Goal: Transaction & Acquisition: Book appointment/travel/reservation

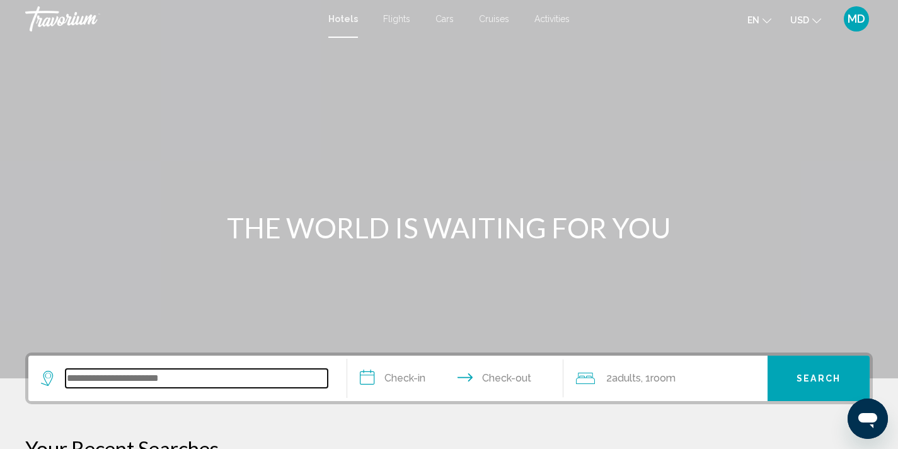
click at [132, 381] on input "Search widget" at bounding box center [197, 378] width 262 height 19
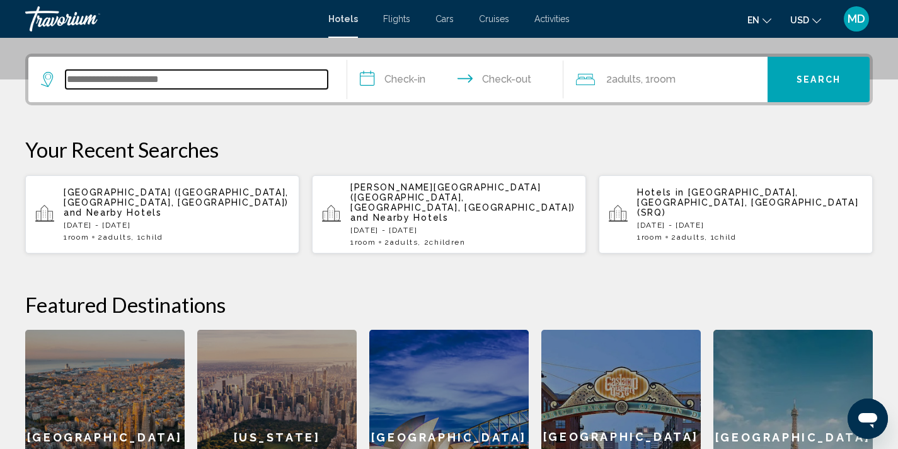
scroll to position [311, 0]
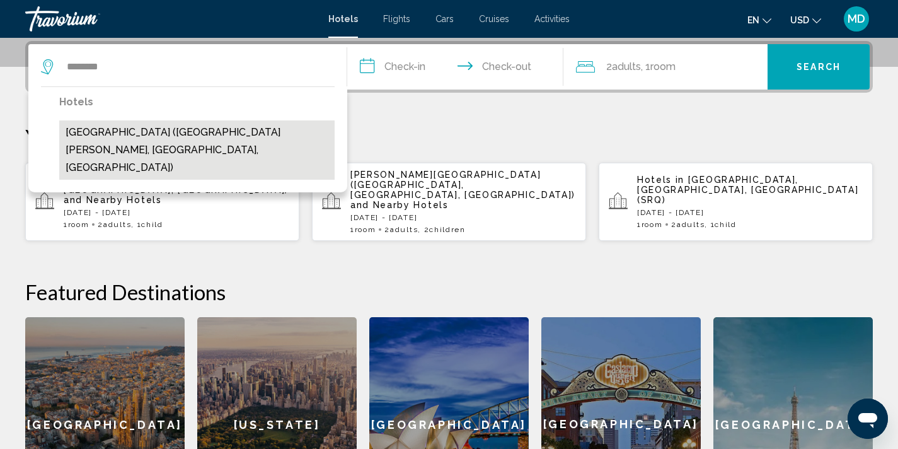
click at [173, 134] on button "[GEOGRAPHIC_DATA] ([GEOGRAPHIC_DATA][PERSON_NAME], [GEOGRAPHIC_DATA], [GEOGRAPH…" at bounding box center [196, 149] width 275 height 59
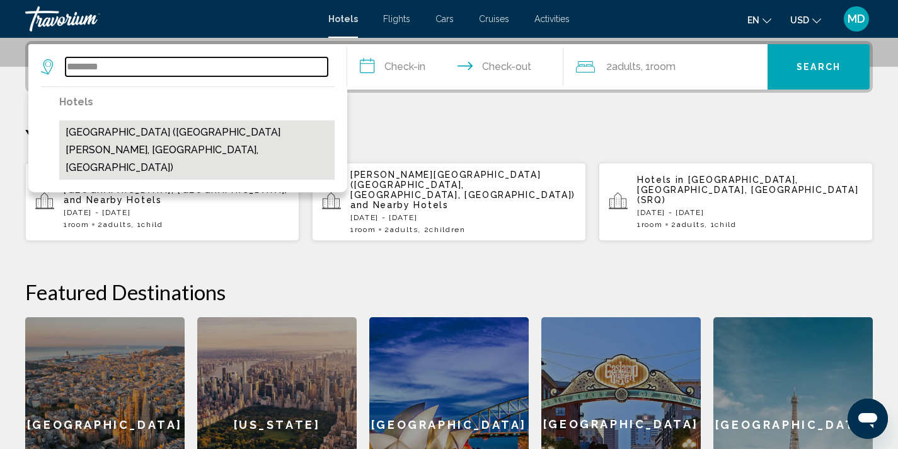
type input "**********"
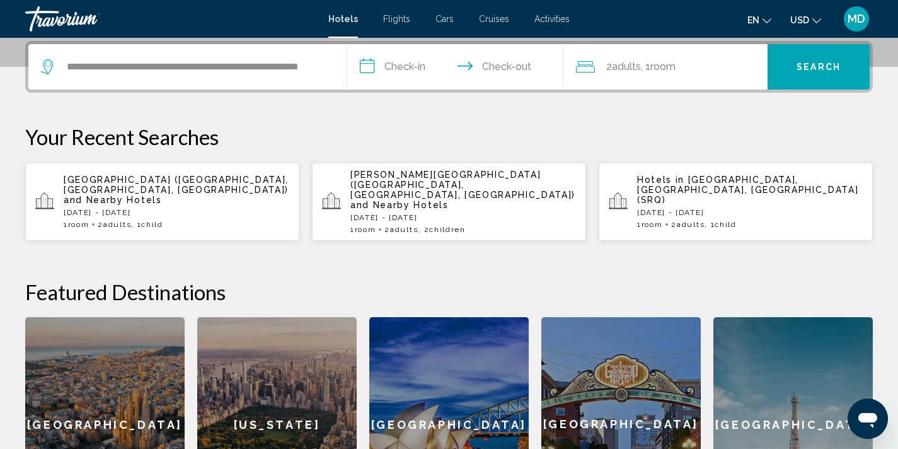
click at [401, 73] on input "**********" at bounding box center [458, 68] width 222 height 49
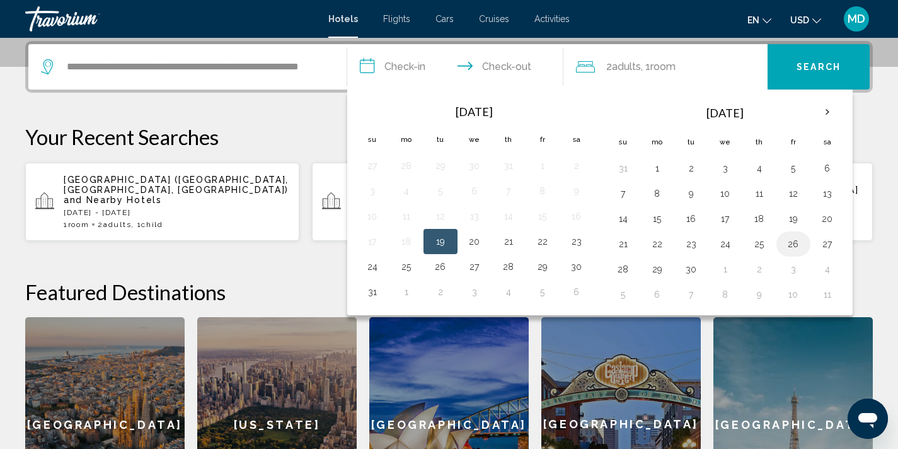
click at [793, 243] on button "26" at bounding box center [793, 244] width 20 height 18
click at [627, 270] on button "28" at bounding box center [623, 269] width 20 height 18
type input "**********"
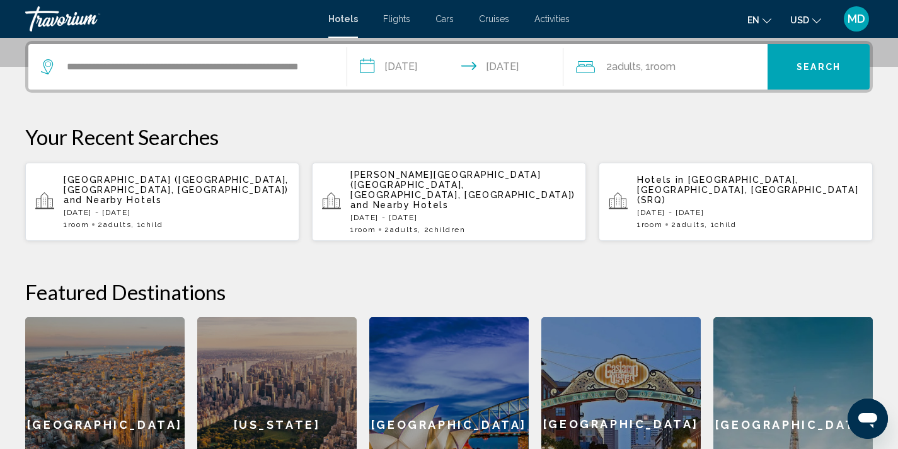
click at [644, 69] on span ", 1 Room rooms" at bounding box center [658, 67] width 35 height 18
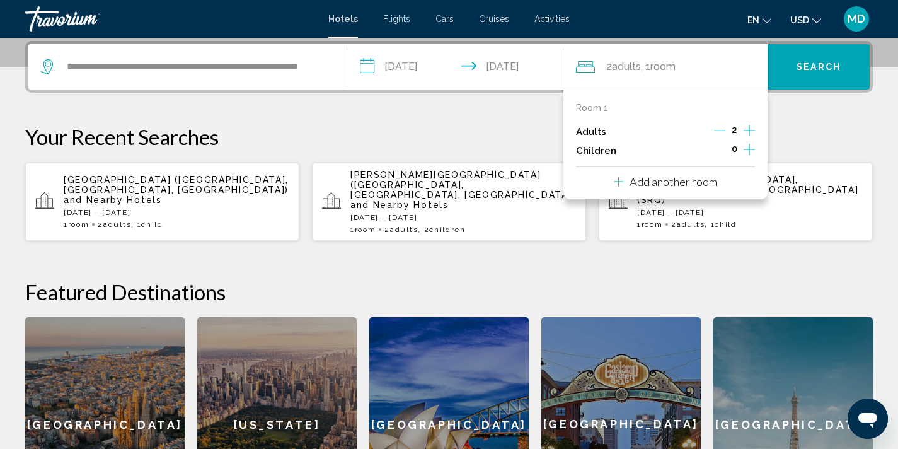
click at [748, 147] on icon "Increment children" at bounding box center [748, 149] width 11 height 15
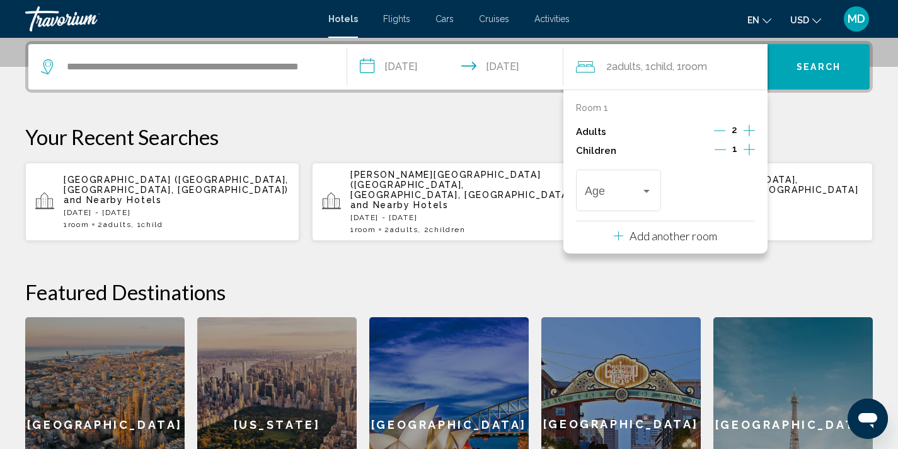
click at [748, 150] on icon "Increment children" at bounding box center [748, 149] width 11 height 15
click at [643, 190] on div "Travelers: 2 adults, 2 children" at bounding box center [646, 191] width 11 height 10
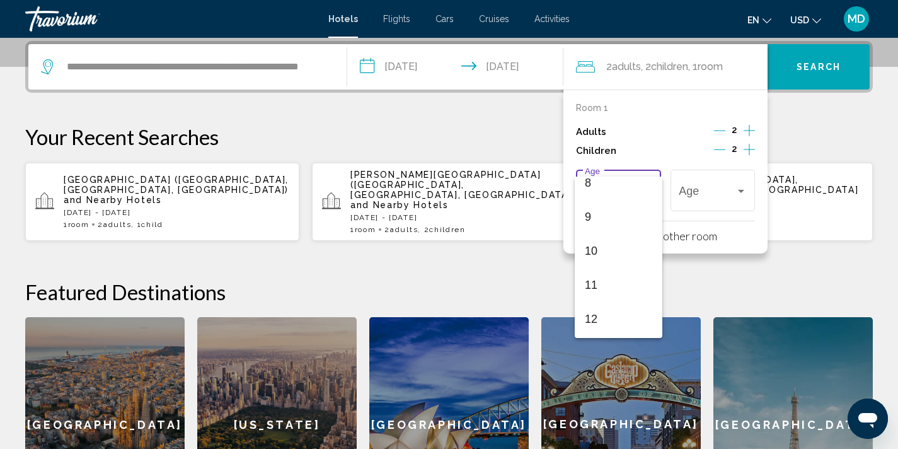
scroll to position [314, 0]
click at [617, 278] on span "12" at bounding box center [618, 288] width 67 height 34
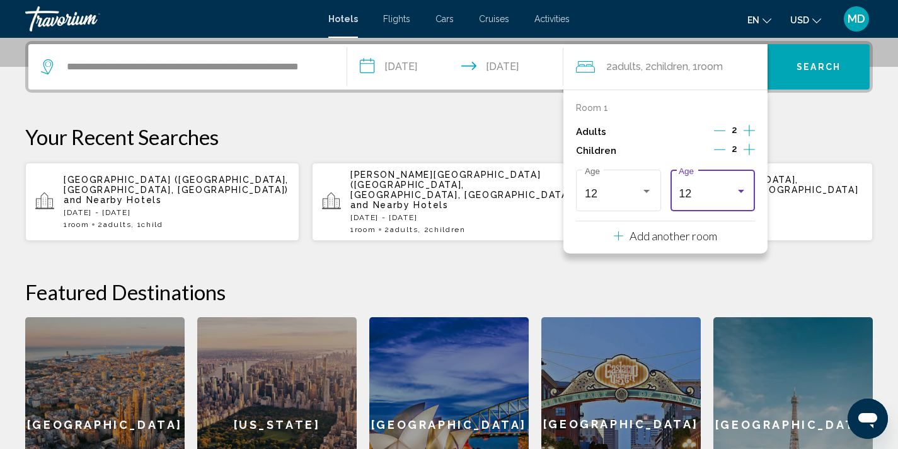
click at [738, 188] on div "Travelers: 2 adults, 2 children" at bounding box center [740, 191] width 11 height 10
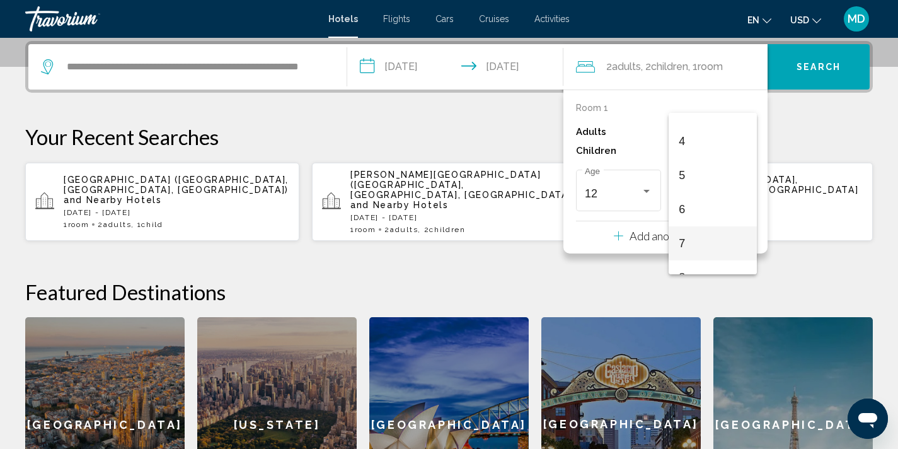
scroll to position [115, 0]
click at [727, 149] on span "4" at bounding box center [711, 151] width 67 height 34
click at [806, 65] on span "Search" at bounding box center [818, 67] width 44 height 10
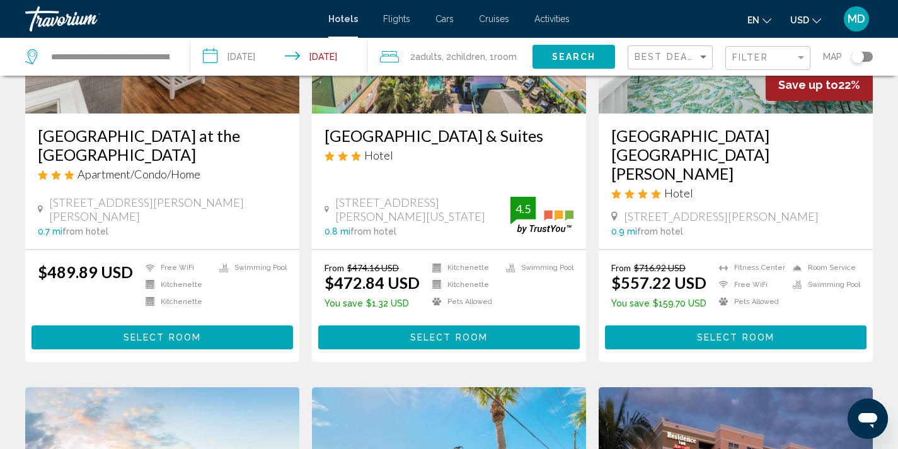
scroll to position [590, 0]
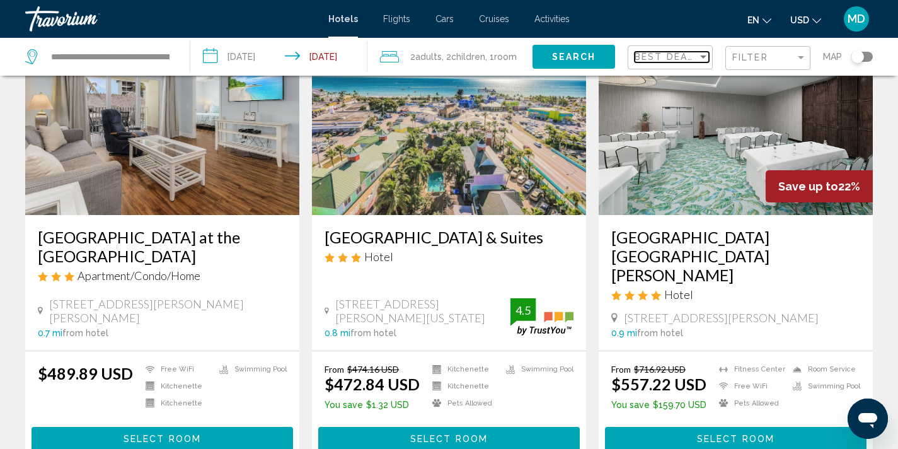
click at [673, 53] on span "Best Deals" at bounding box center [667, 57] width 66 height 10
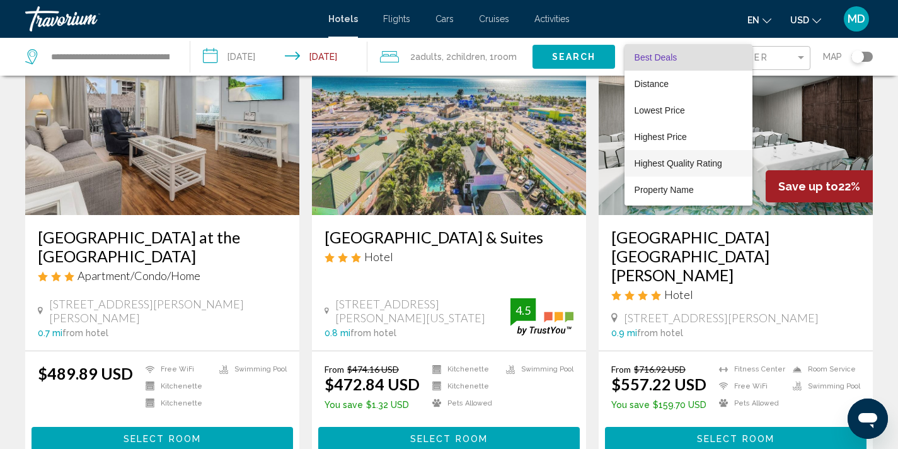
click at [665, 166] on span "Highest Quality Rating" at bounding box center [678, 163] width 88 height 10
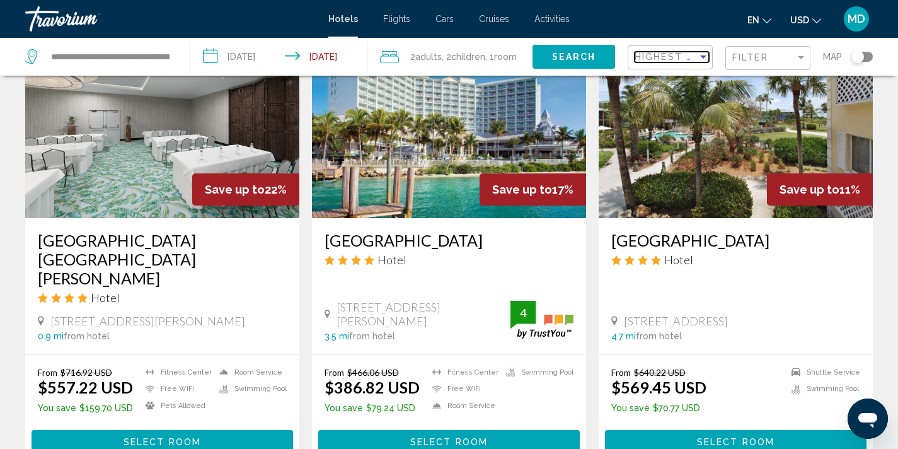
scroll to position [606, 0]
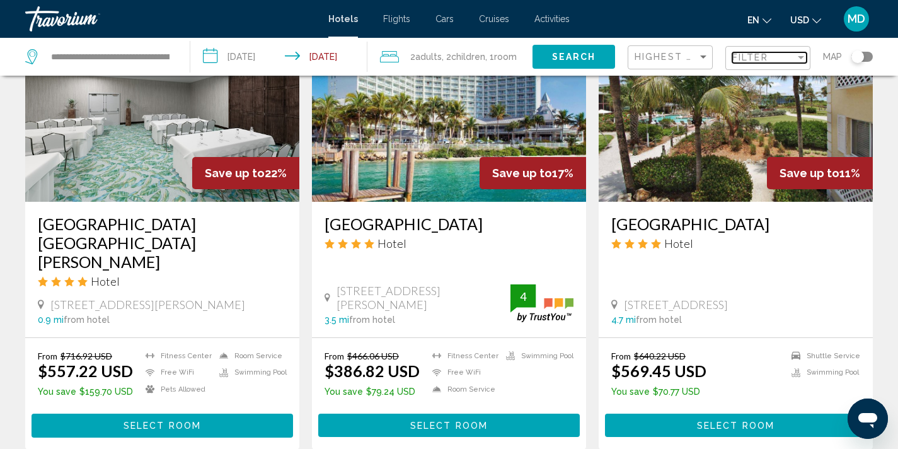
click at [765, 57] on span "Filter" at bounding box center [750, 57] width 36 height 10
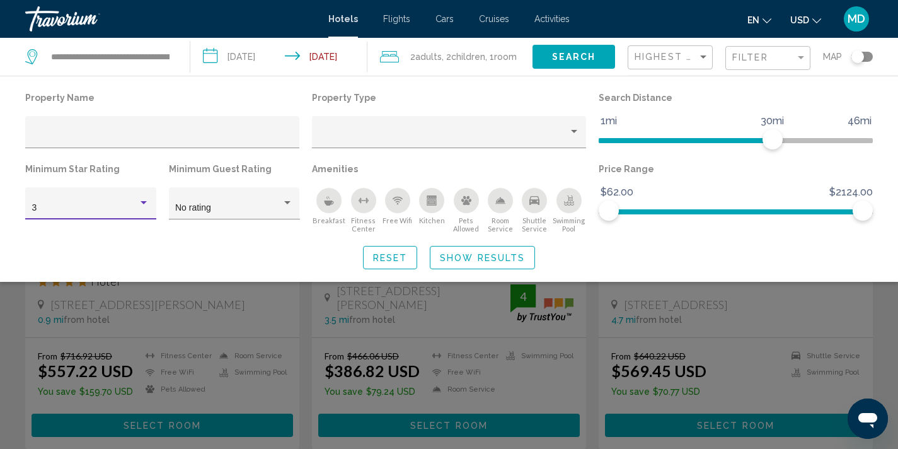
click at [139, 205] on div "Hotel Filters" at bounding box center [143, 203] width 11 height 10
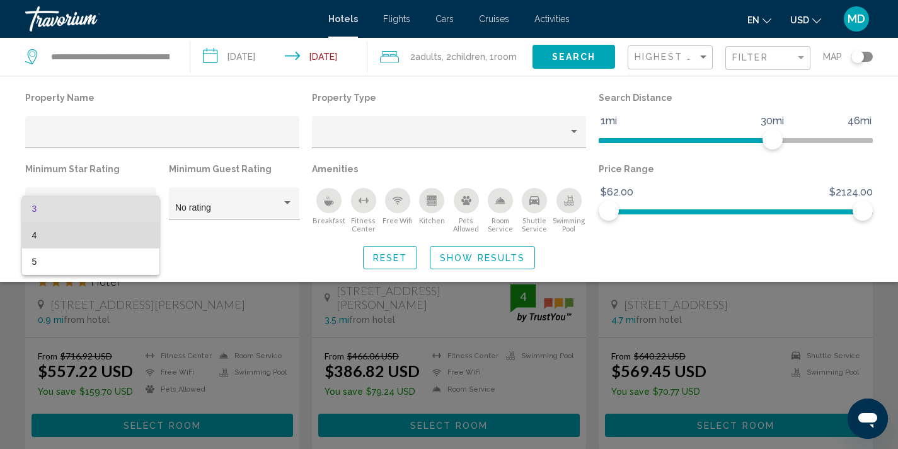
click at [122, 232] on span "4" at bounding box center [91, 235] width 118 height 26
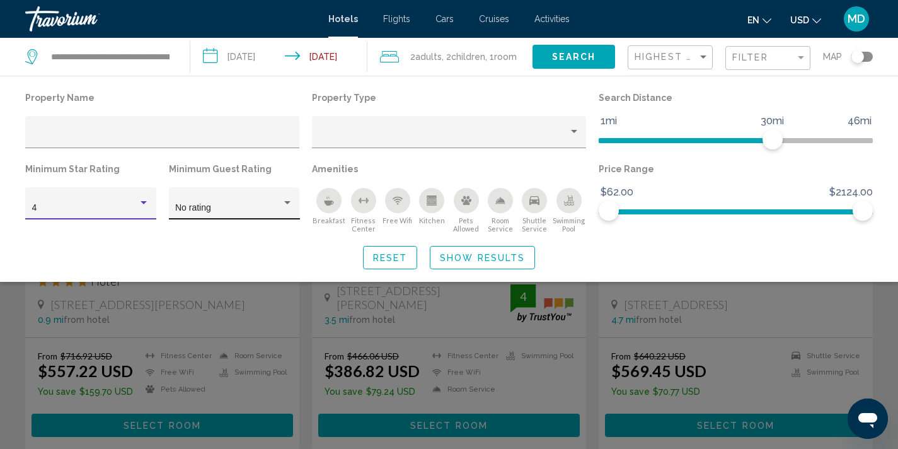
click at [288, 202] on div "Hotel Filters" at bounding box center [287, 202] width 6 height 3
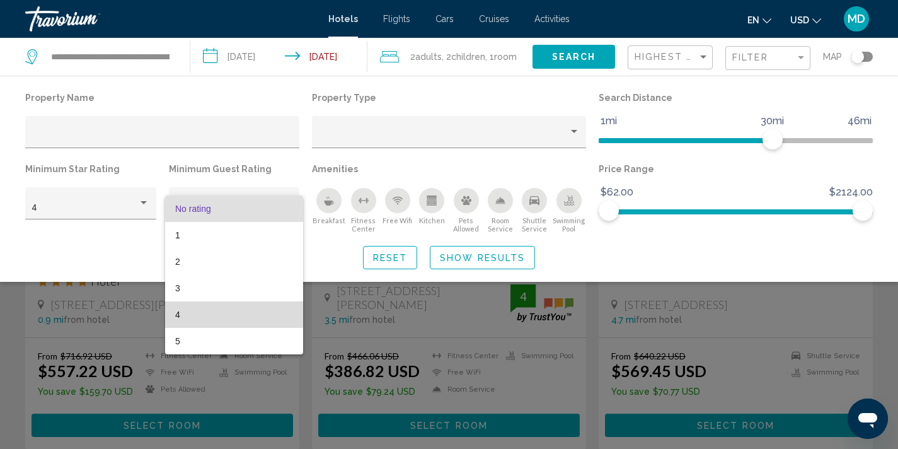
click at [252, 312] on span "4" at bounding box center [234, 314] width 118 height 26
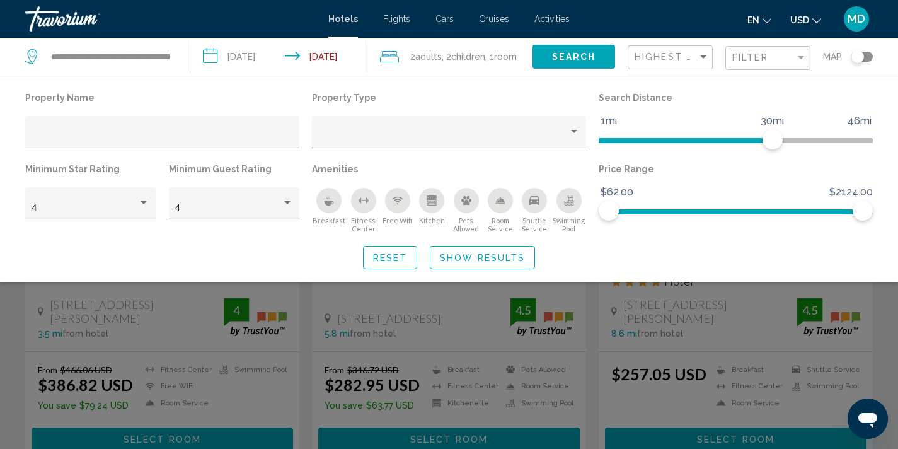
click at [4, 328] on div "Search widget" at bounding box center [449, 319] width 898 height 260
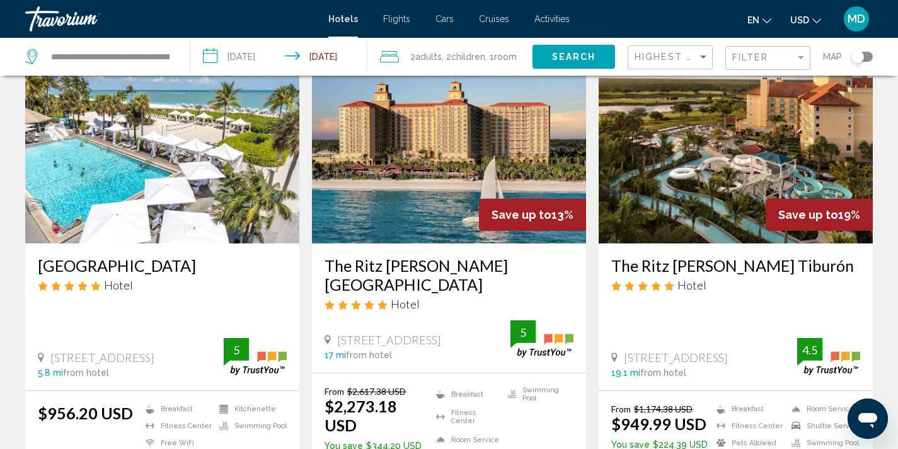
scroll to position [79, 0]
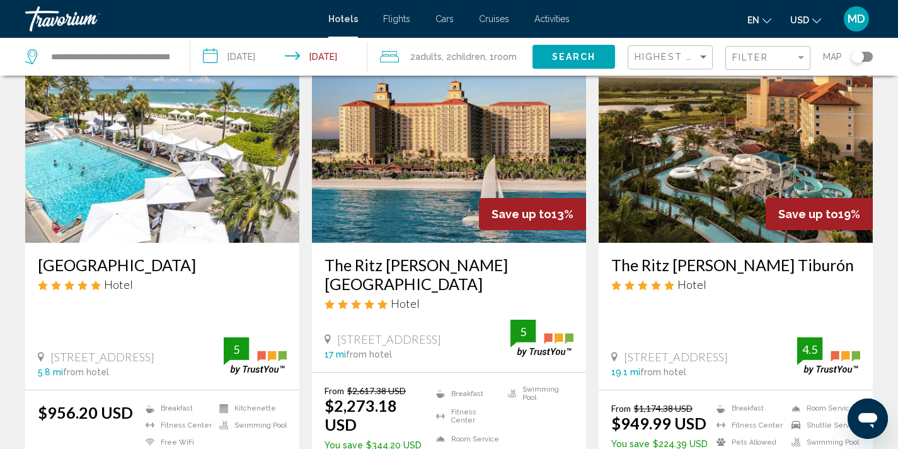
click at [161, 171] on img "Main content" at bounding box center [162, 142] width 274 height 202
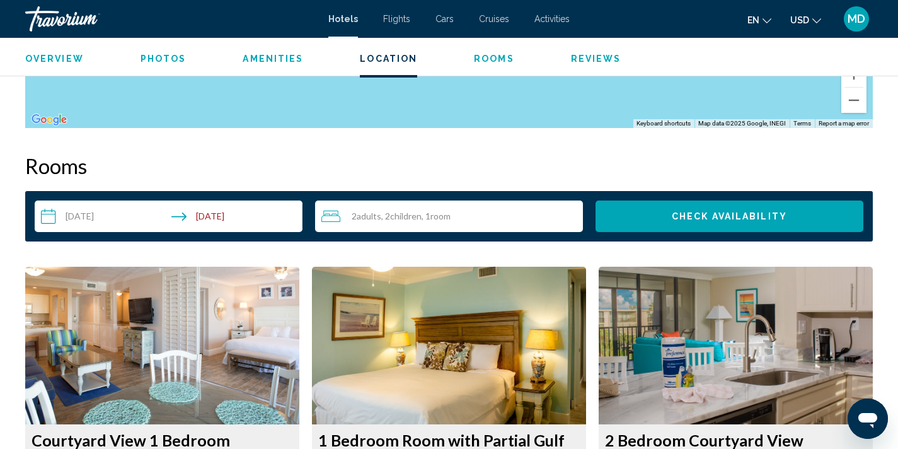
scroll to position [1493, 0]
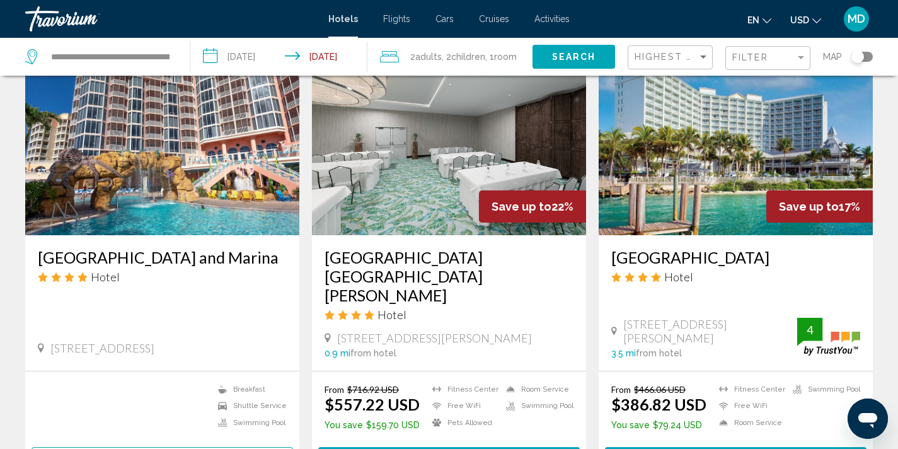
scroll to position [576, 0]
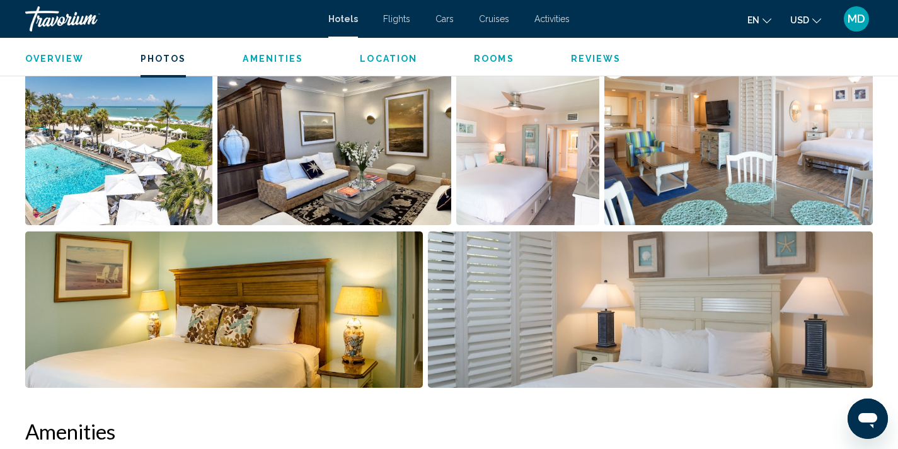
scroll to position [755, 0]
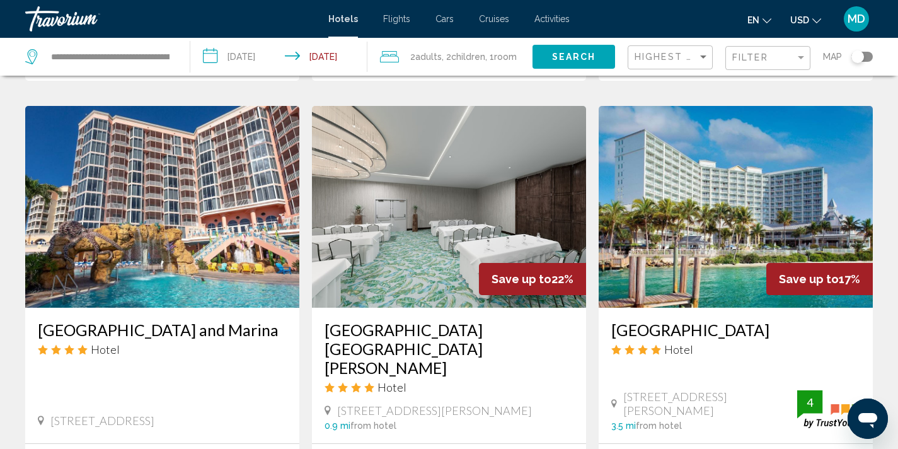
scroll to position [494, 0]
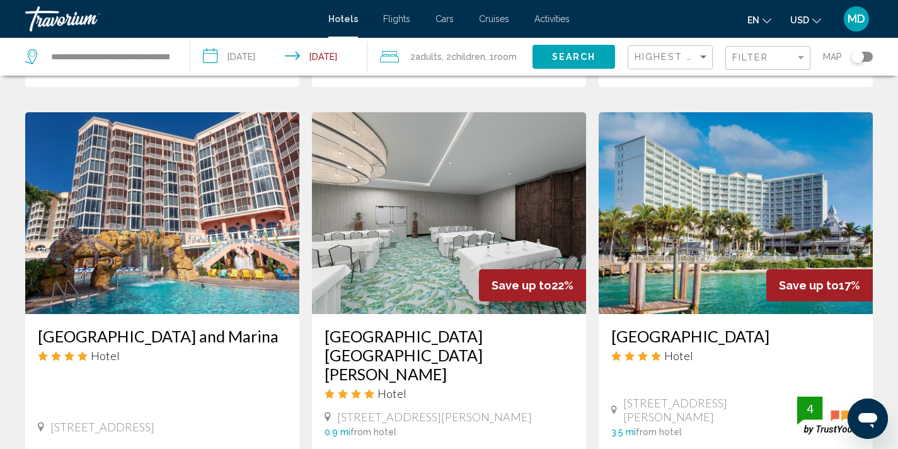
click at [244, 55] on input "**********" at bounding box center [281, 59] width 183 height 42
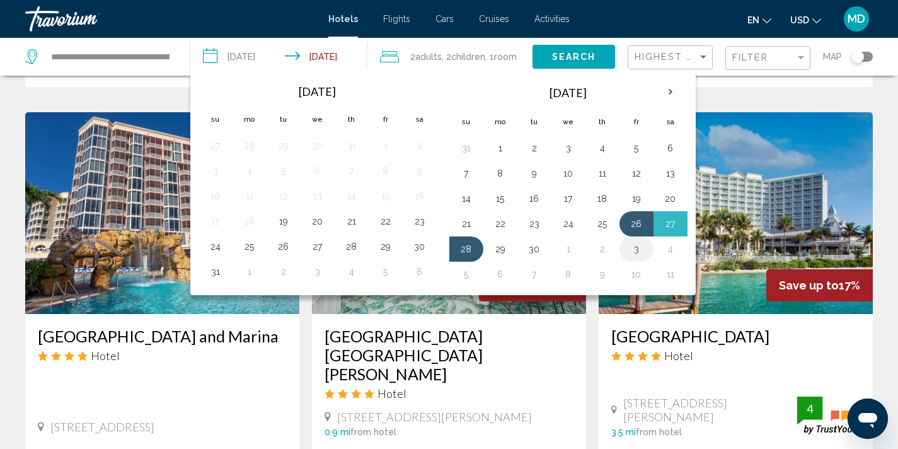
click at [639, 251] on button "3" at bounding box center [636, 249] width 20 height 18
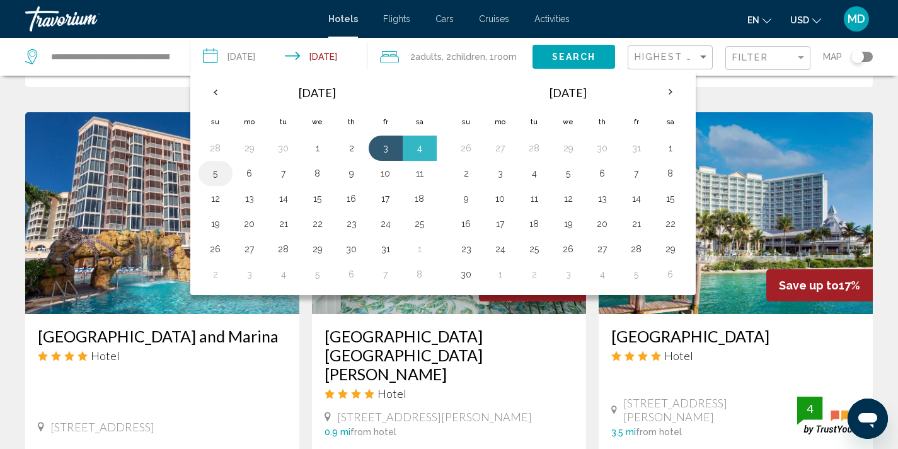
click at [220, 179] on button "5" at bounding box center [215, 173] width 20 height 18
type input "**********"
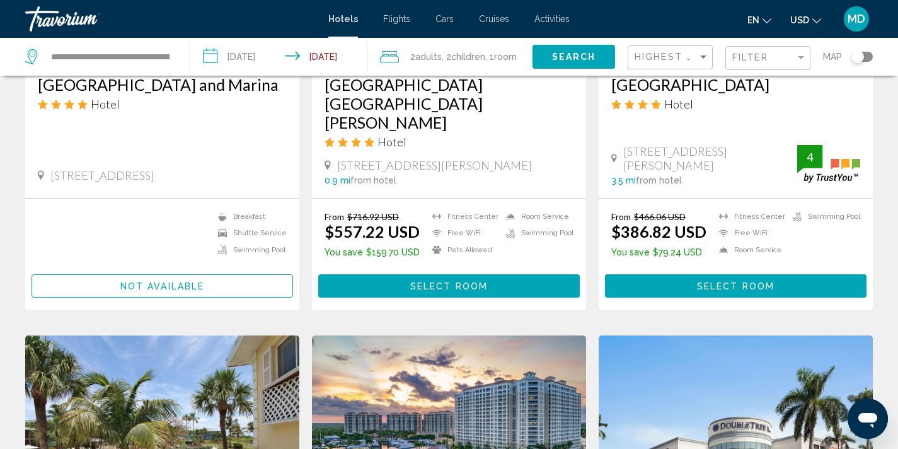
scroll to position [704, 0]
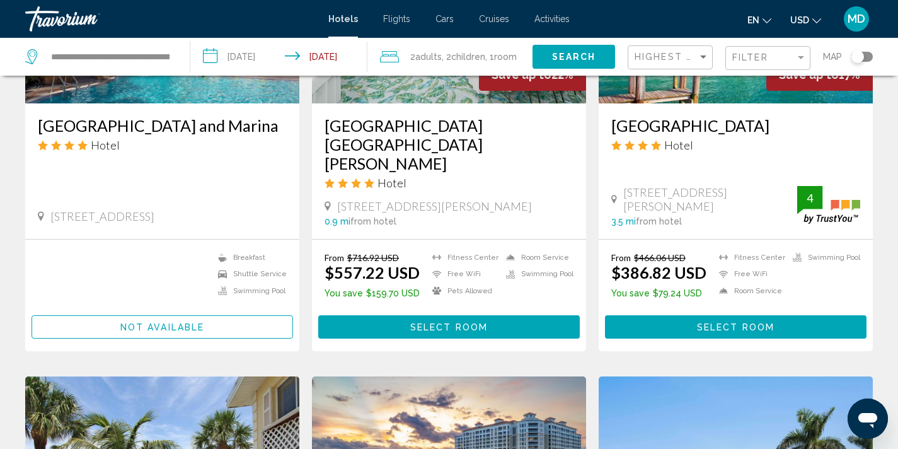
click at [579, 57] on span "Search" at bounding box center [574, 57] width 44 height 10
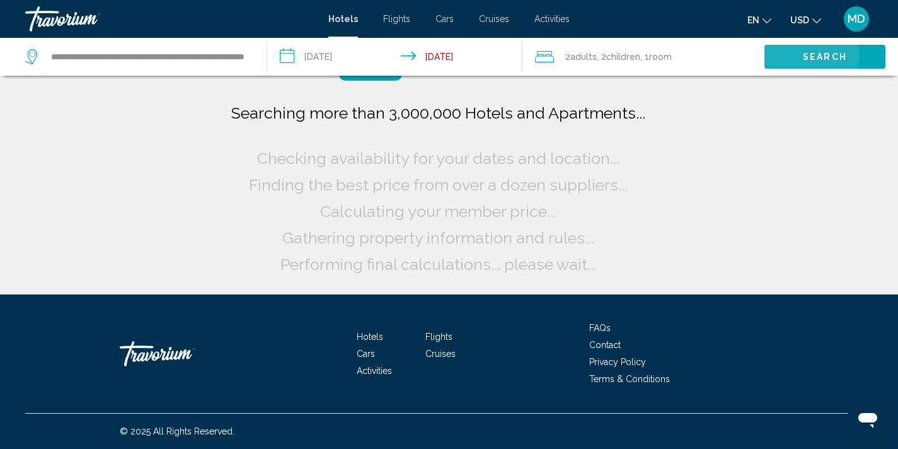
scroll to position [0, 0]
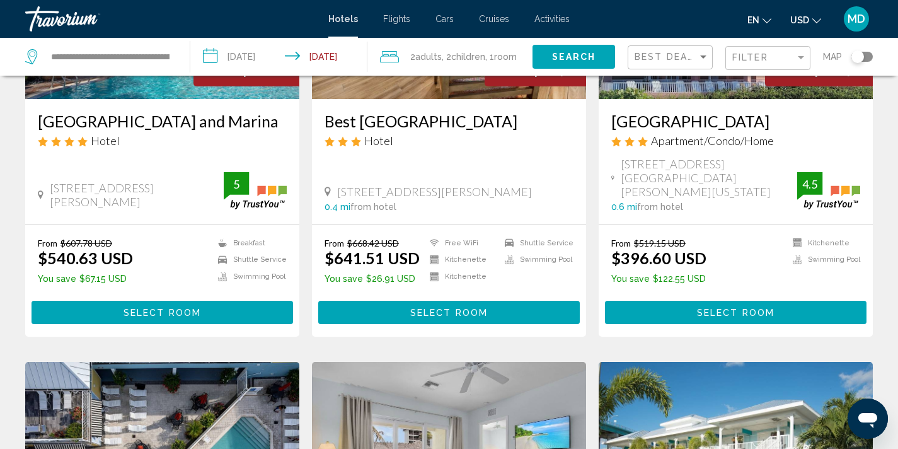
scroll to position [231, 0]
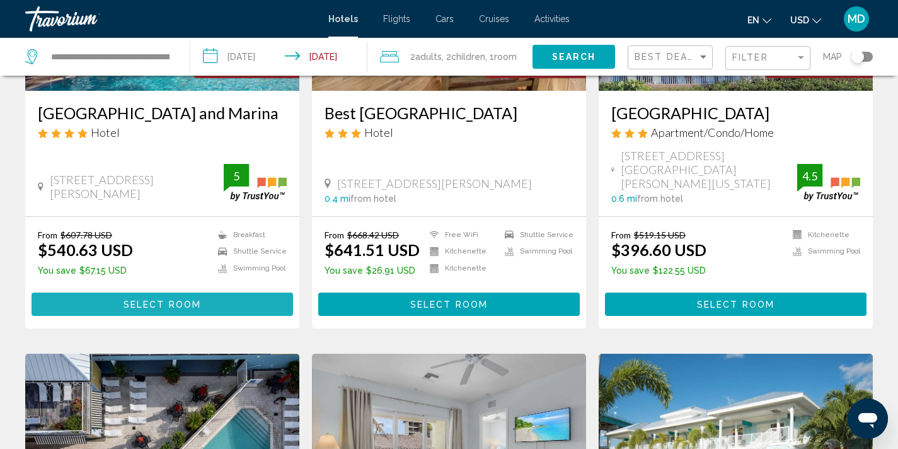
click at [197, 299] on span "Select Room" at bounding box center [161, 304] width 77 height 10
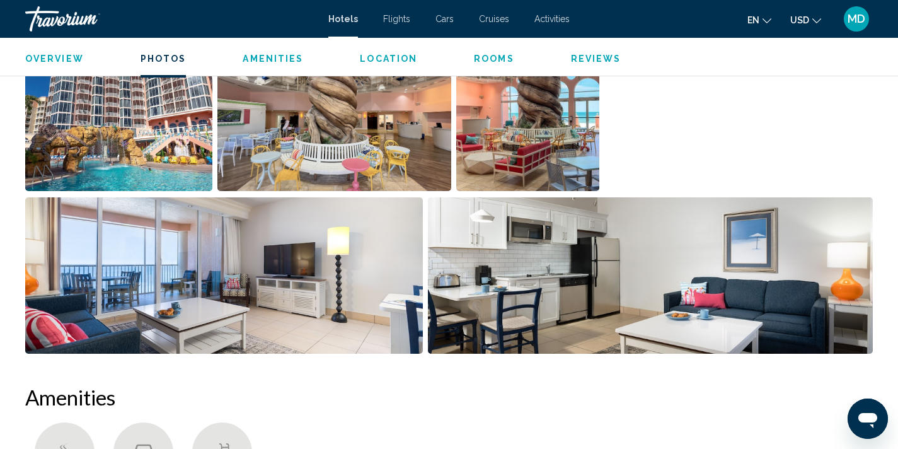
scroll to position [625, 0]
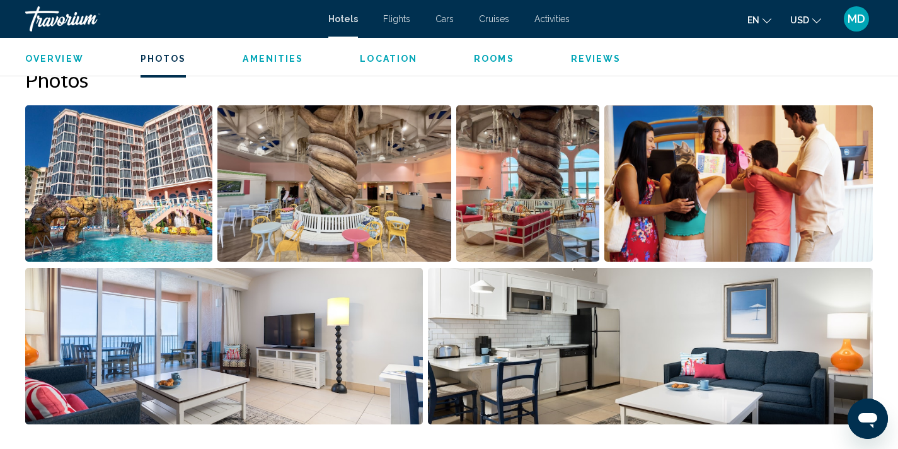
click at [154, 236] on img "Open full-screen image slider" at bounding box center [118, 183] width 187 height 156
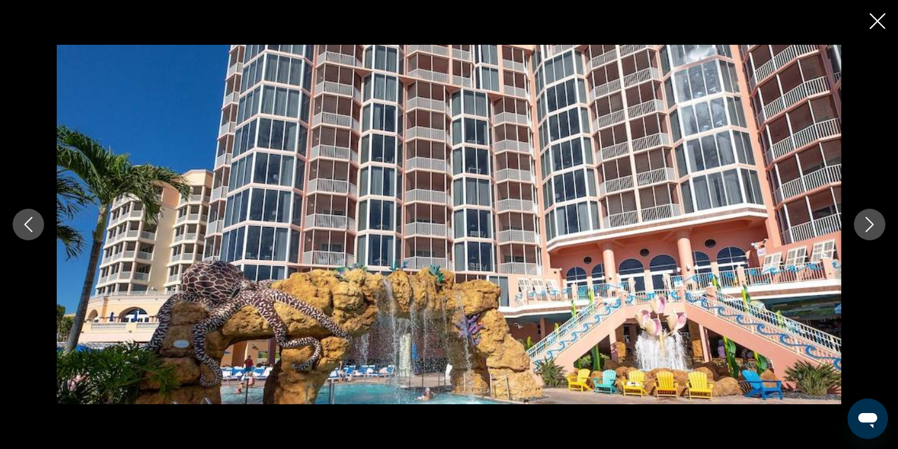
scroll to position [921, 0]
click at [872, 230] on icon "Next image" at bounding box center [869, 224] width 15 height 15
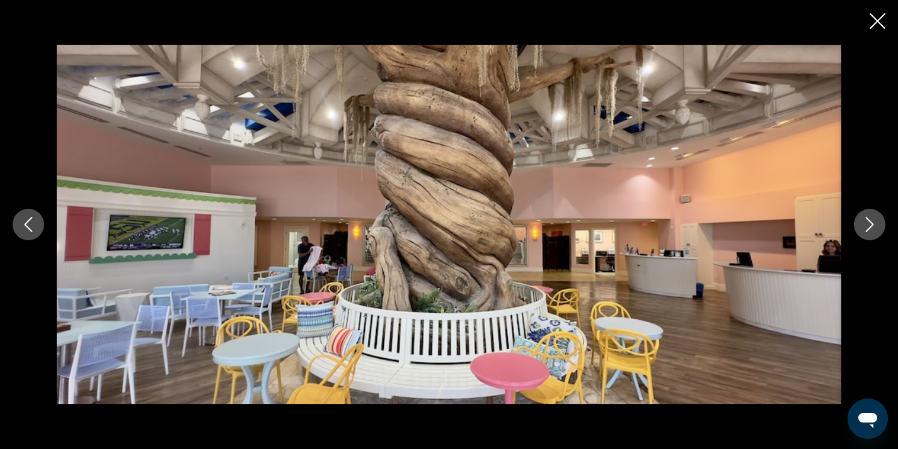
click at [872, 230] on icon "Next image" at bounding box center [869, 224] width 15 height 15
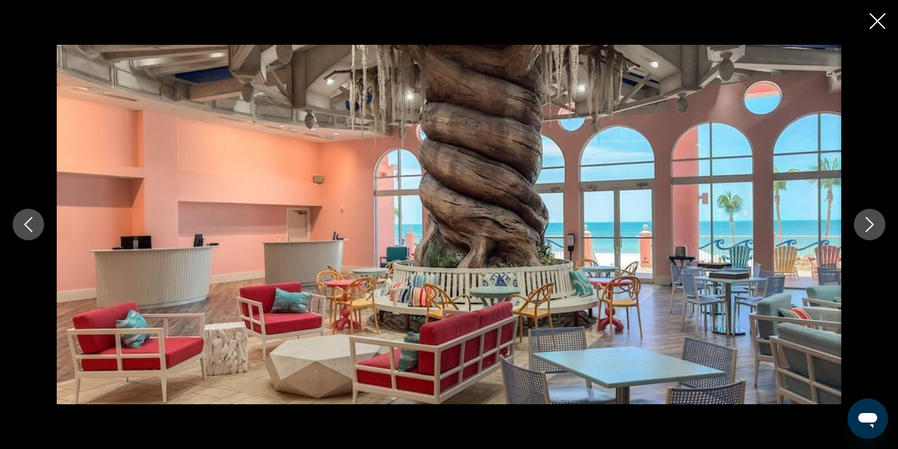
click at [873, 231] on icon "Next image" at bounding box center [869, 224] width 15 height 15
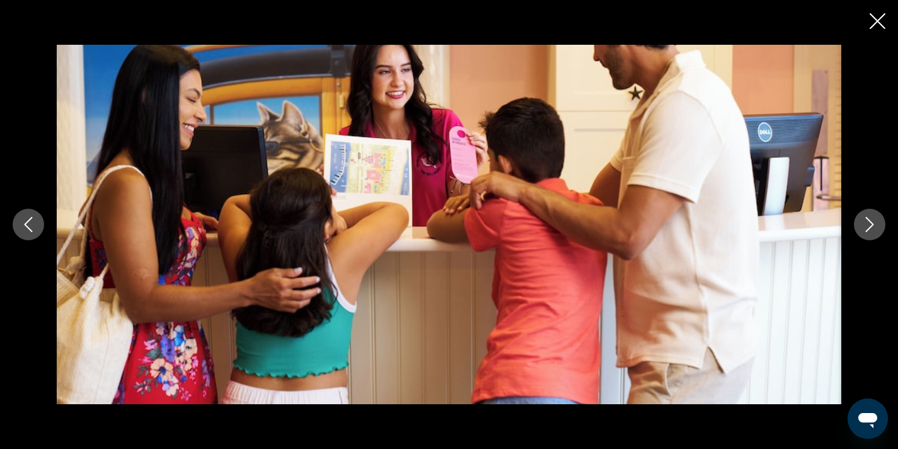
click at [873, 231] on icon "Next image" at bounding box center [869, 224] width 15 height 15
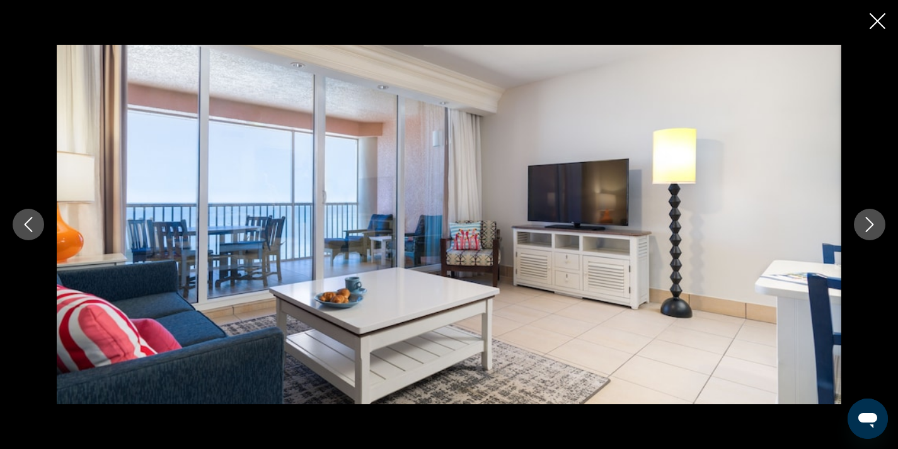
click at [873, 231] on icon "Next image" at bounding box center [869, 224] width 15 height 15
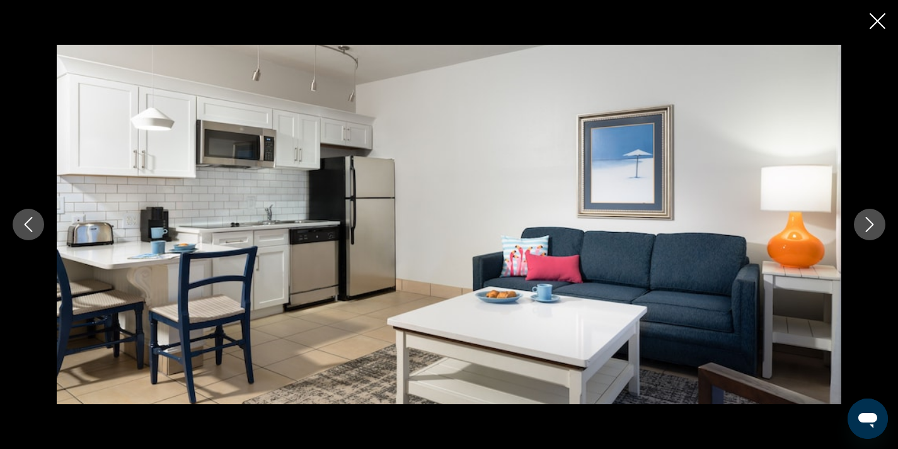
click at [873, 231] on icon "Next image" at bounding box center [869, 224] width 15 height 15
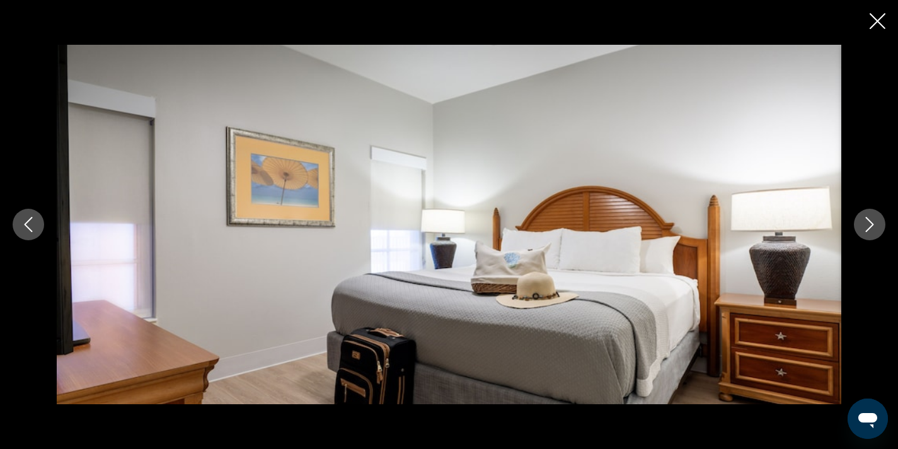
click at [873, 231] on icon "Next image" at bounding box center [869, 224] width 15 height 15
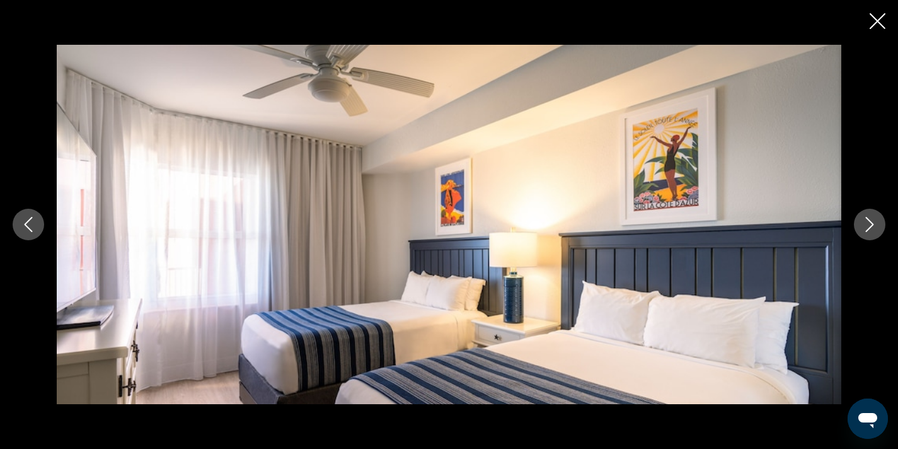
click at [873, 231] on icon "Next image" at bounding box center [869, 224] width 15 height 15
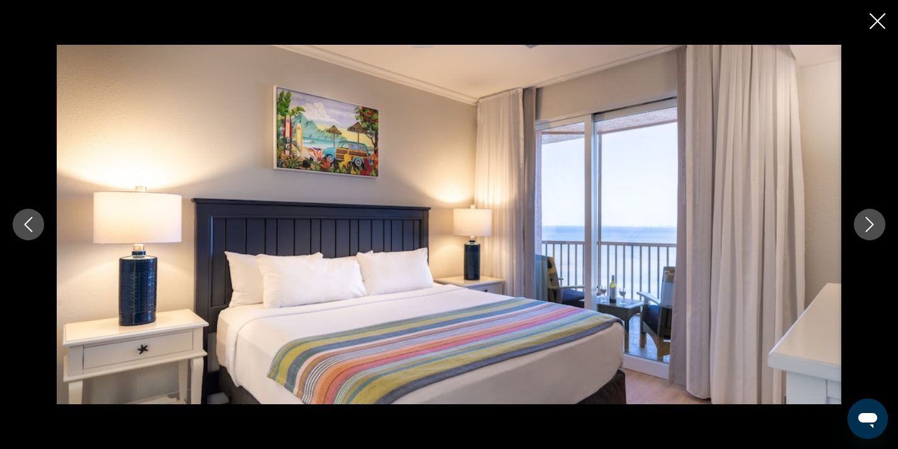
click at [873, 231] on icon "Next image" at bounding box center [869, 224] width 15 height 15
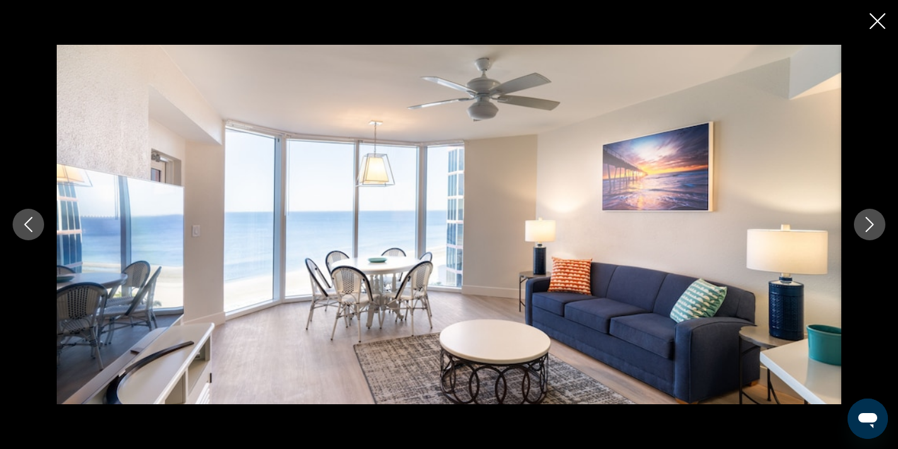
click at [873, 231] on icon "Next image" at bounding box center [869, 224] width 15 height 15
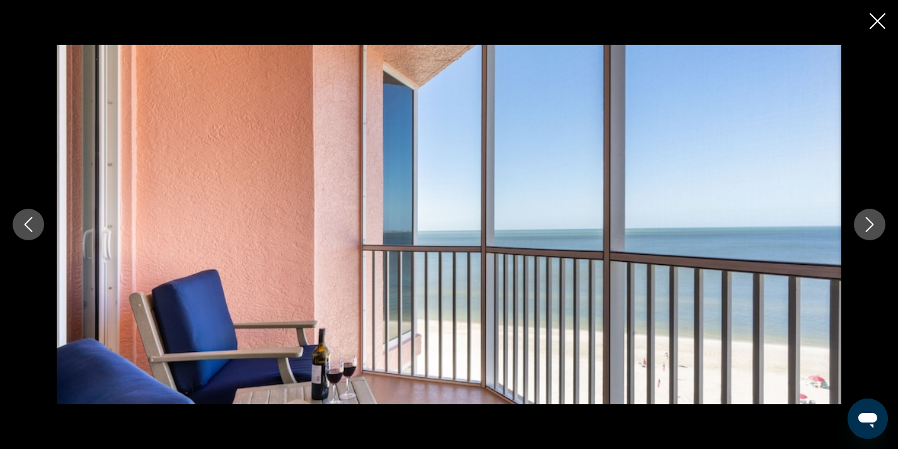
click at [873, 231] on icon "Next image" at bounding box center [869, 224] width 15 height 15
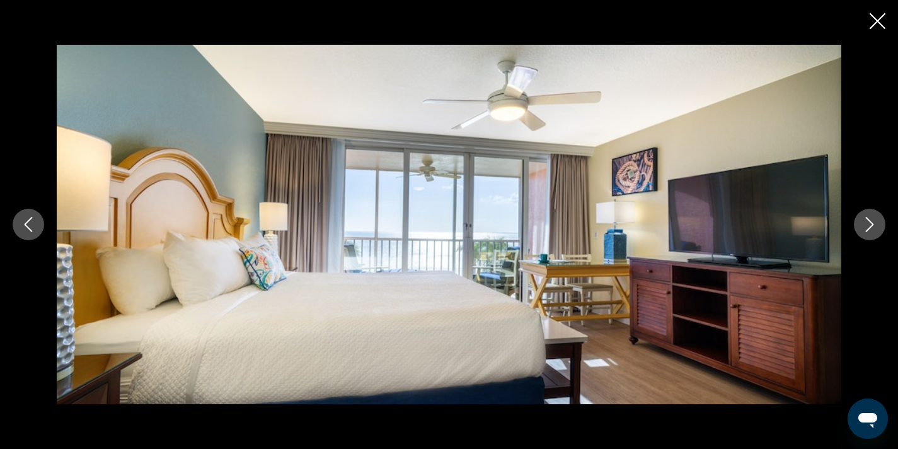
click at [873, 231] on icon "Next image" at bounding box center [869, 224] width 15 height 15
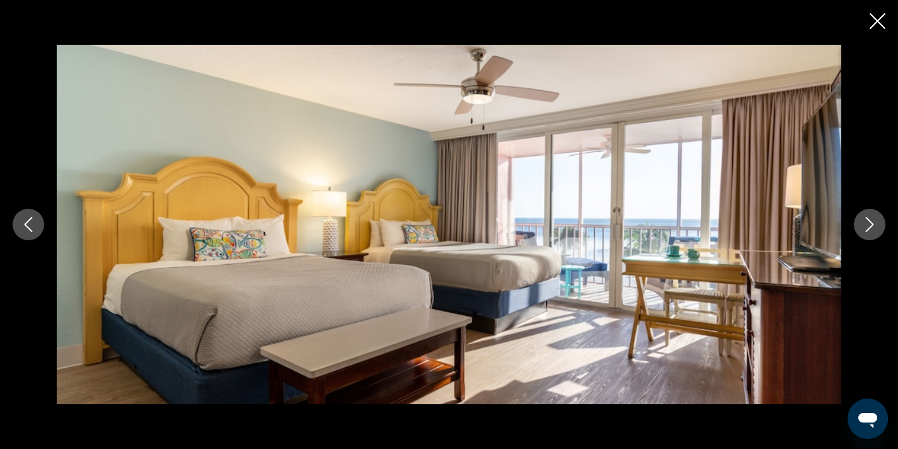
click at [873, 231] on icon "Next image" at bounding box center [869, 224] width 15 height 15
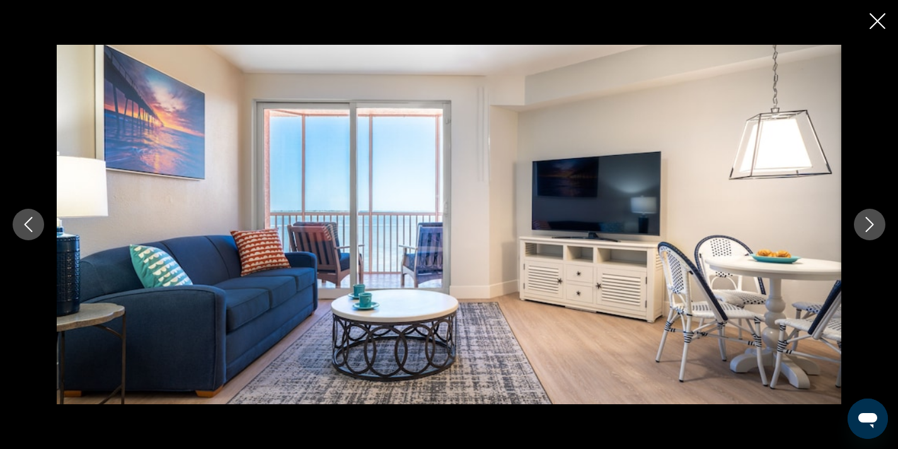
click at [874, 231] on icon "Next image" at bounding box center [869, 224] width 15 height 15
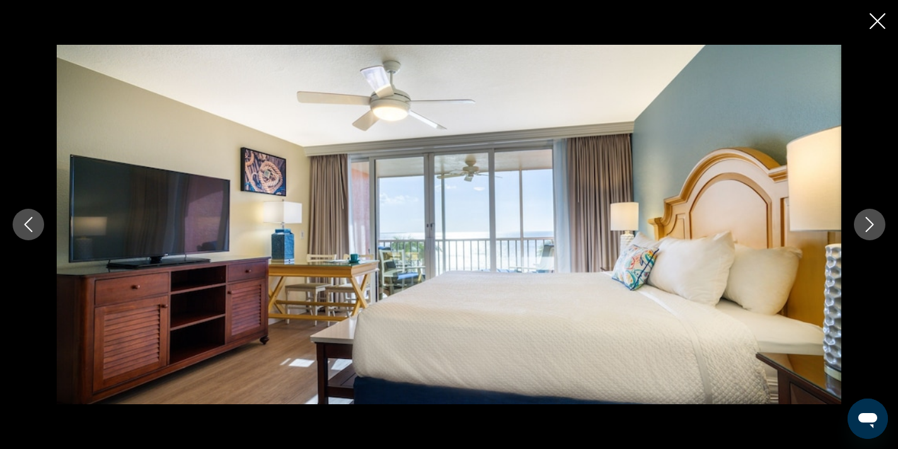
click at [883, 16] on icon "Close slideshow" at bounding box center [877, 21] width 16 height 16
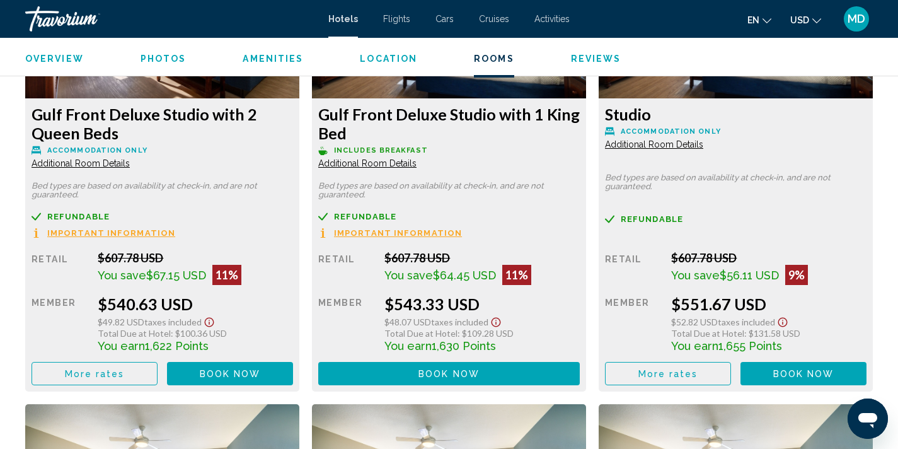
scroll to position [1850, 0]
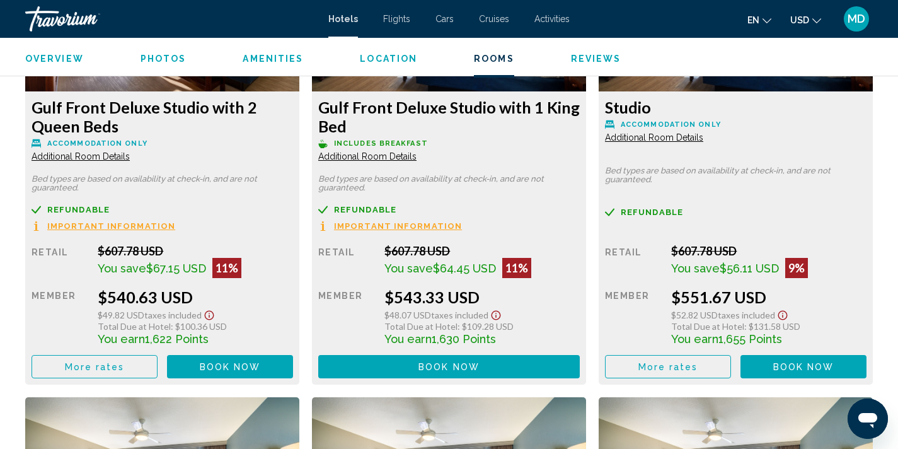
click at [130, 367] on button "More rates" at bounding box center [94, 366] width 126 height 23
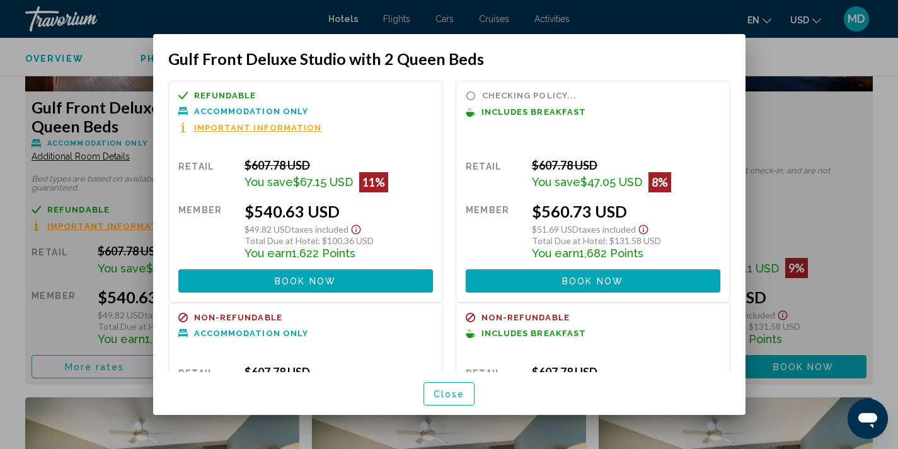
scroll to position [0, 0]
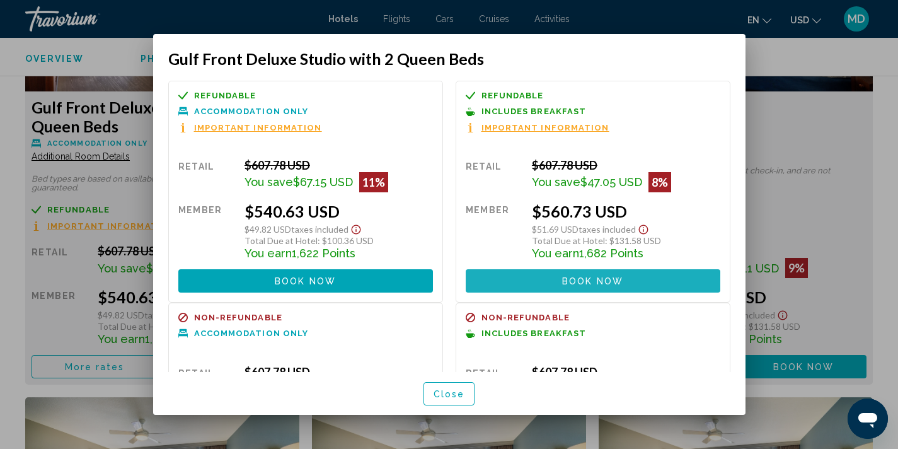
click at [560, 282] on button "Book now No longer available" at bounding box center [593, 280] width 254 height 23
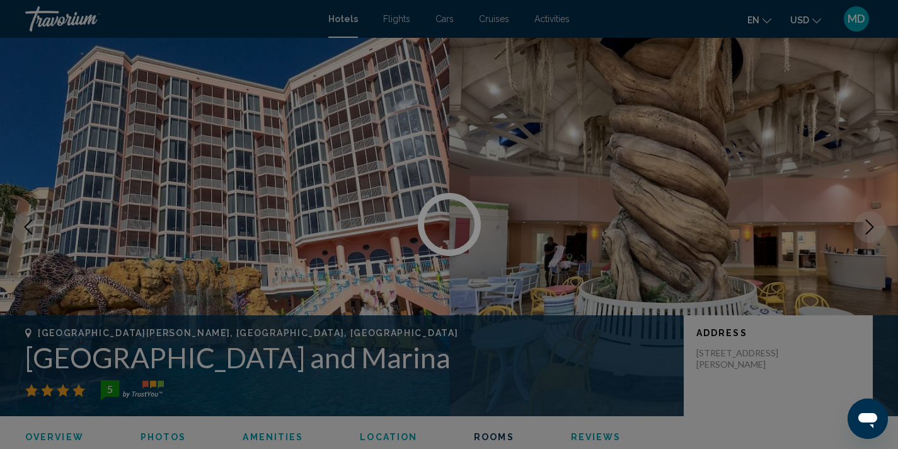
scroll to position [1850, 0]
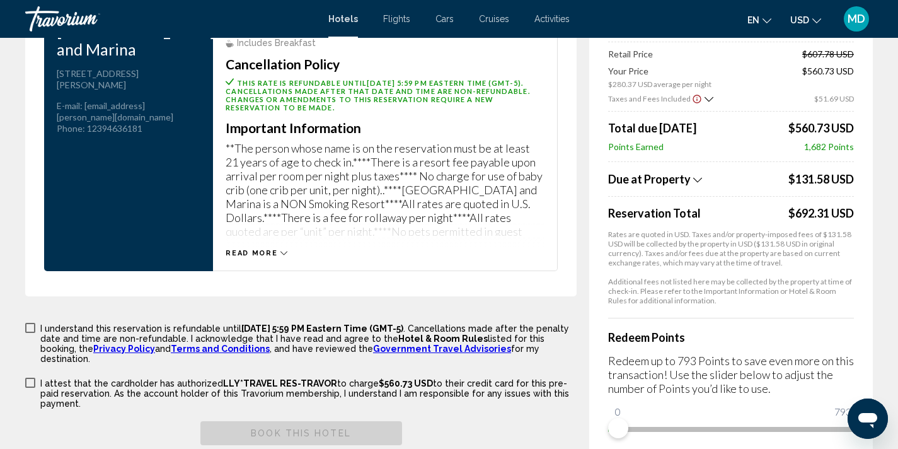
scroll to position [1928, 0]
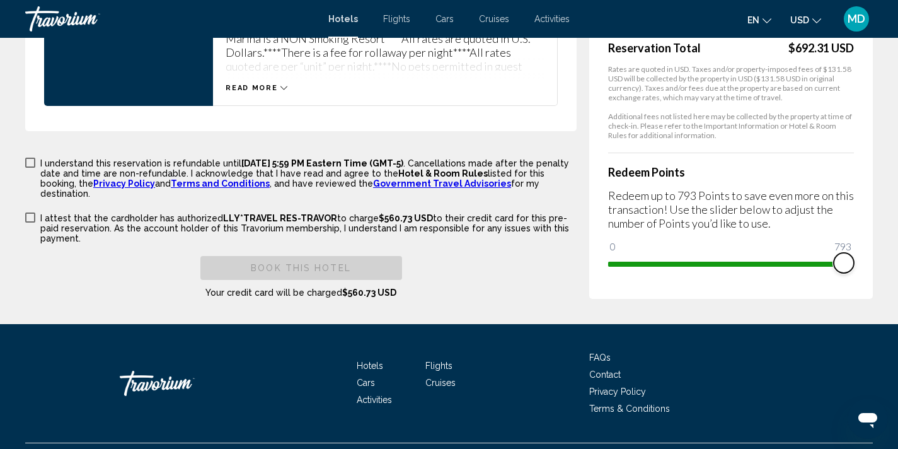
drag, startPoint x: 617, startPoint y: 236, endPoint x: 890, endPoint y: 246, distance: 273.6
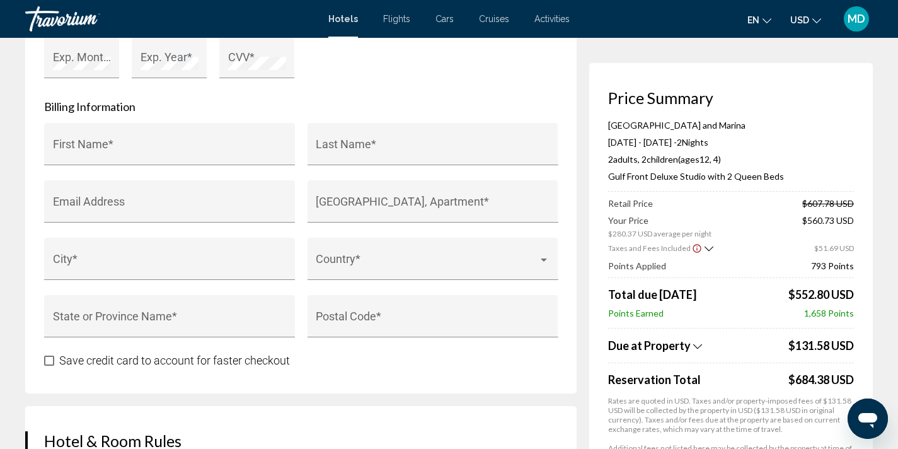
scroll to position [1325, 0]
